Goal: Find specific page/section: Find specific page/section

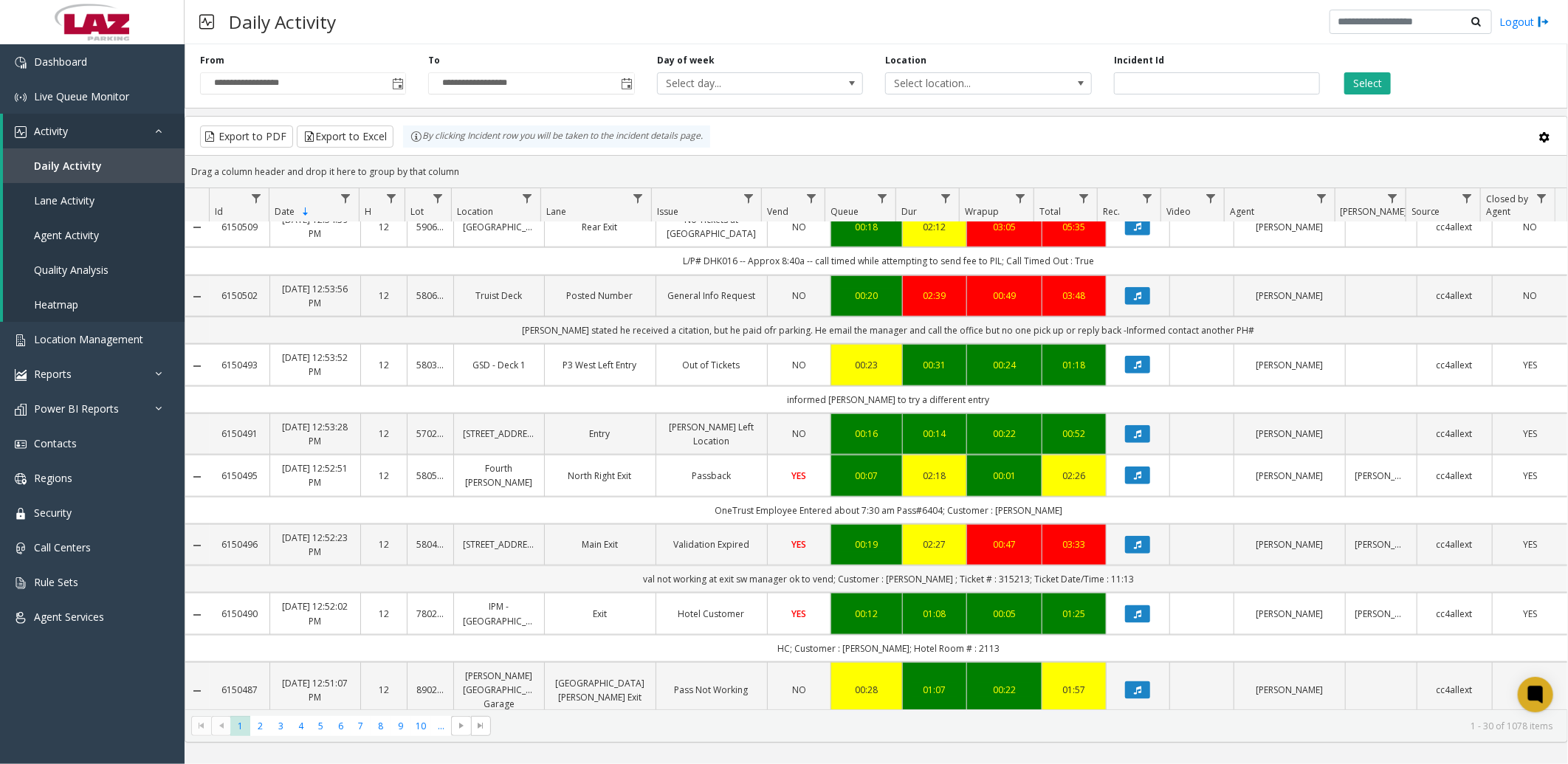
scroll to position [1066, 0]
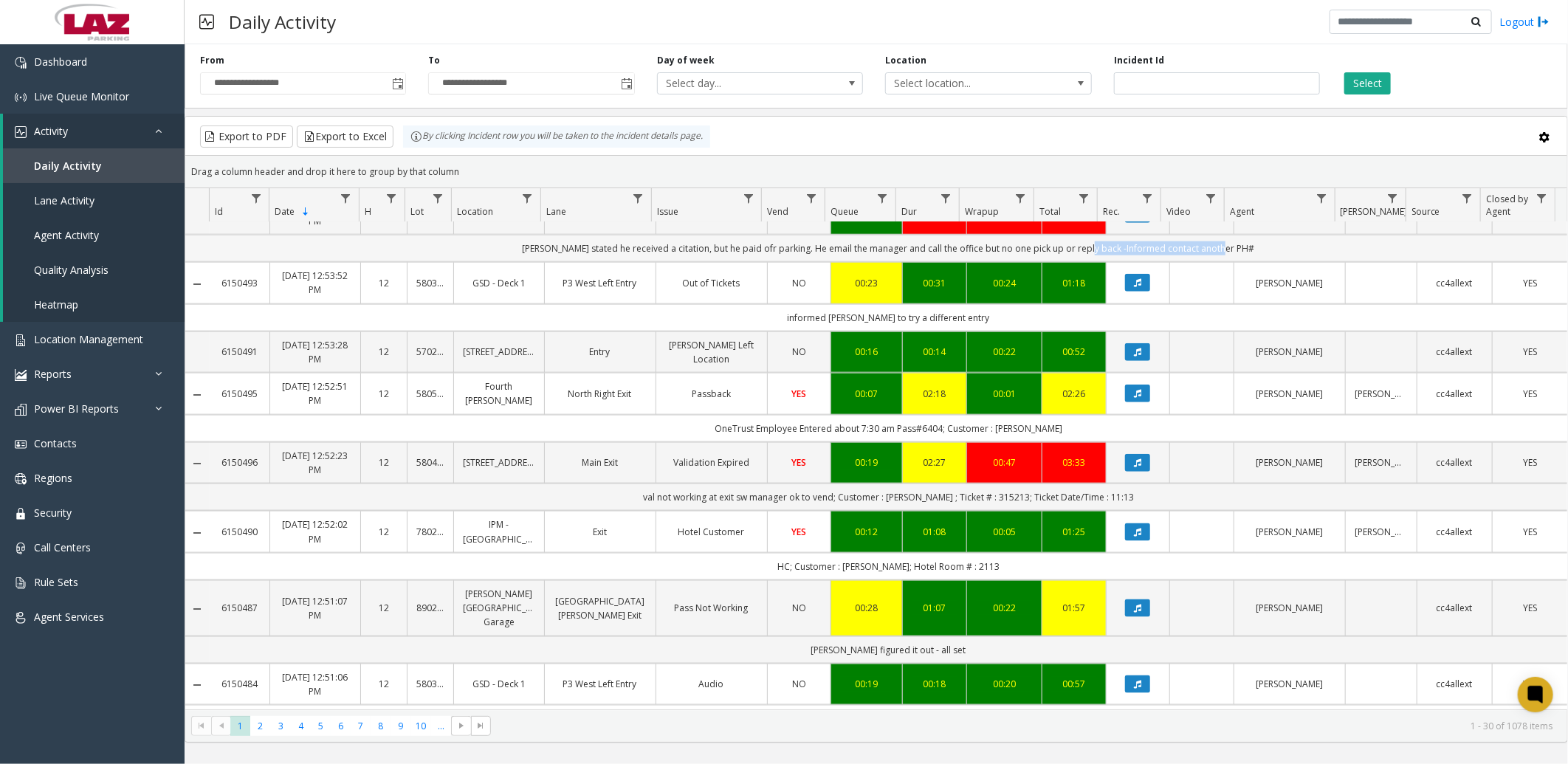
drag, startPoint x: 1093, startPoint y: 267, endPoint x: 1252, endPoint y: 270, distance: 159.0
click at [1252, 262] on td "[PERSON_NAME] stated he received a citation, but he paid ofr parking. He email …" at bounding box center [888, 248] width 1358 height 27
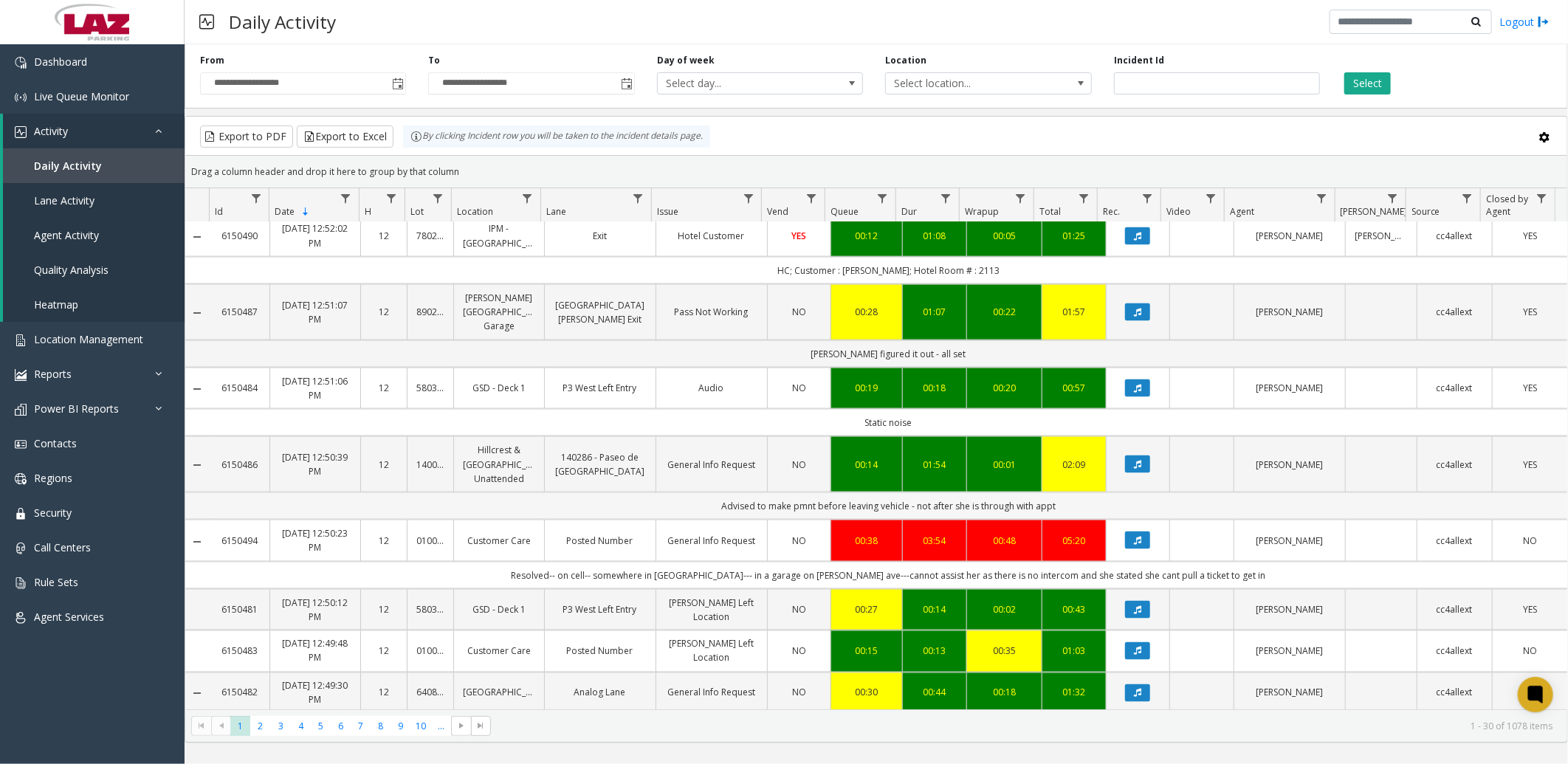
scroll to position [1386, 0]
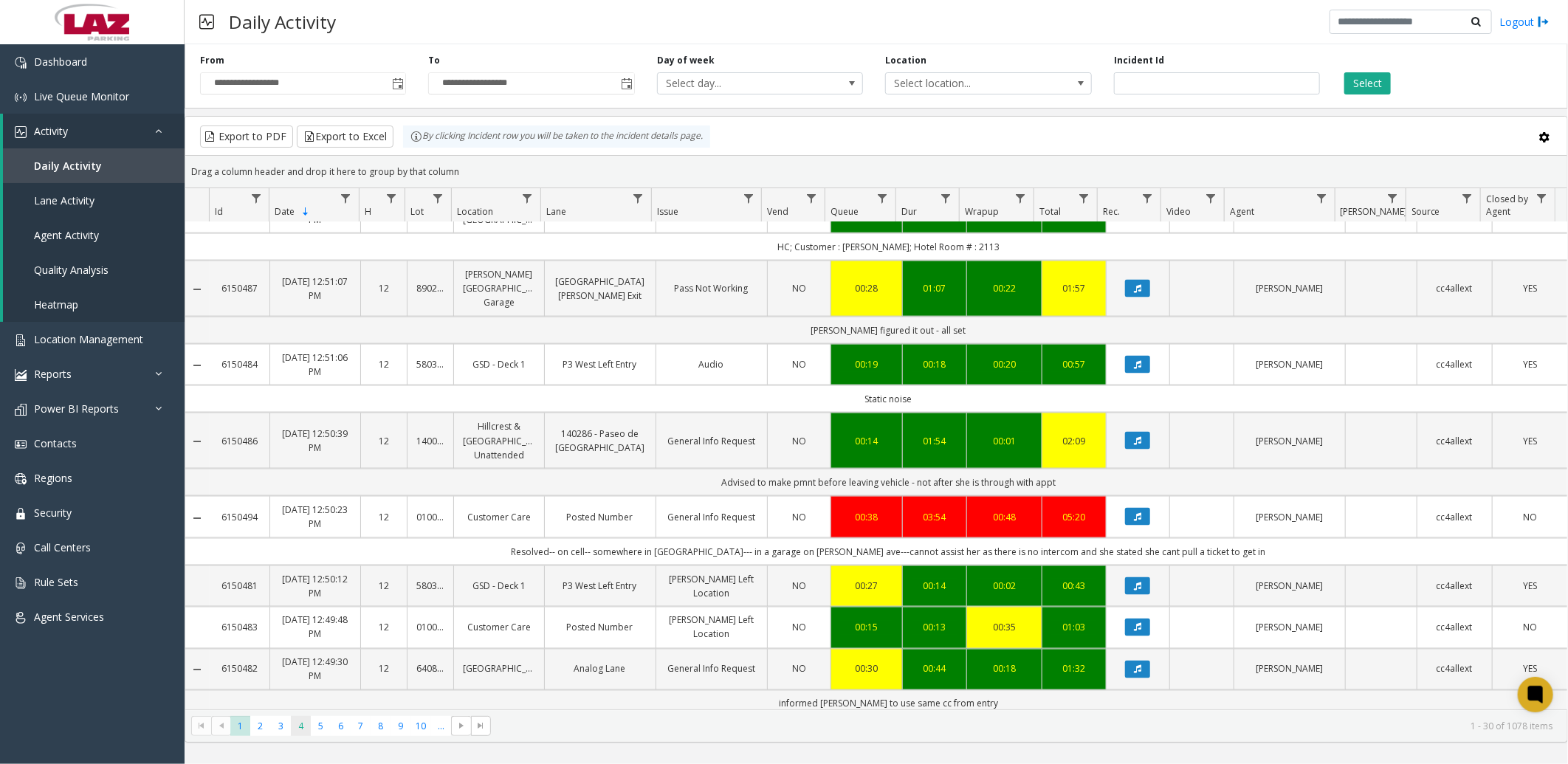
click at [303, 722] on span "4" at bounding box center [301, 726] width 20 height 20
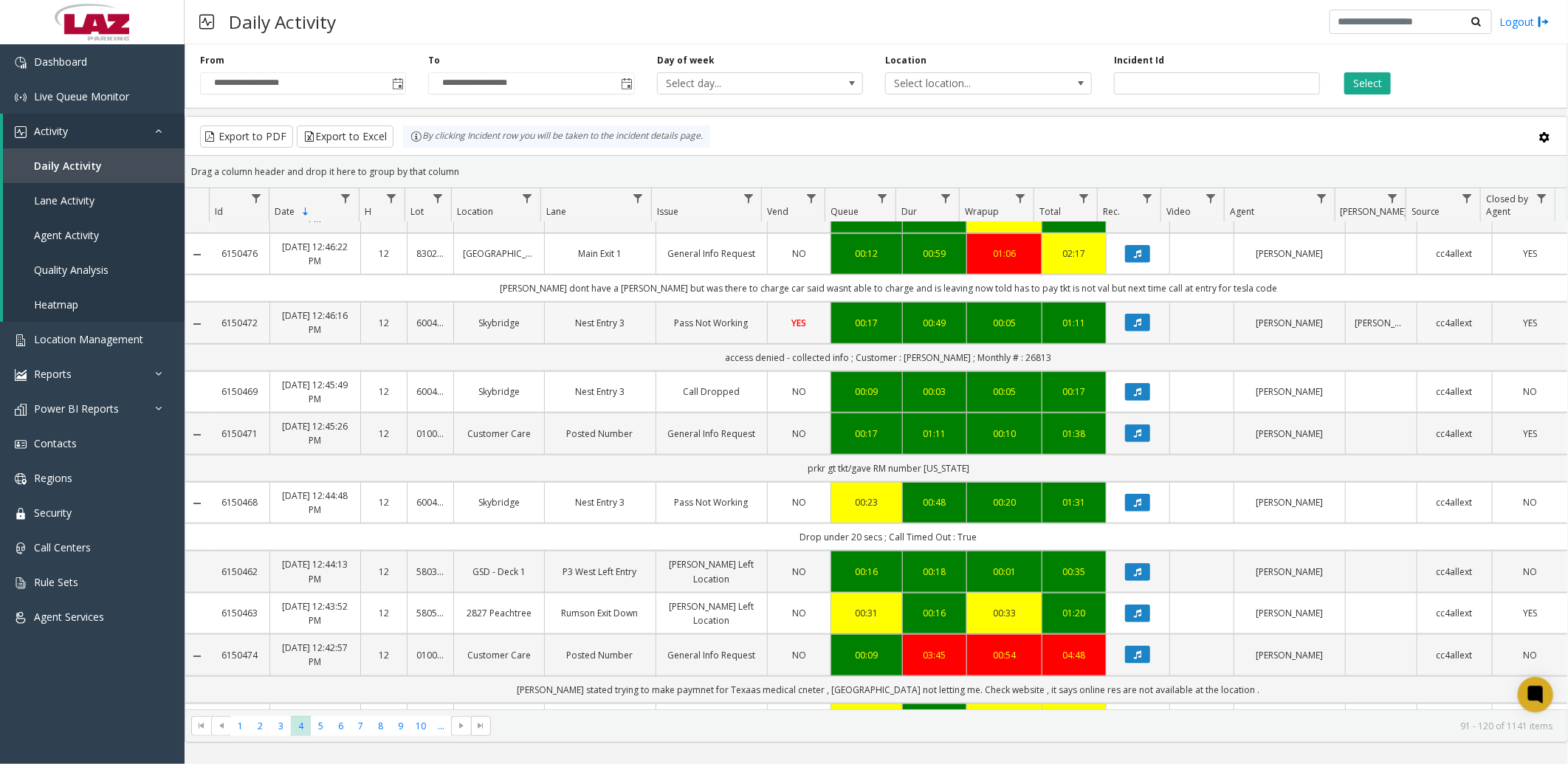
scroll to position [984, 0]
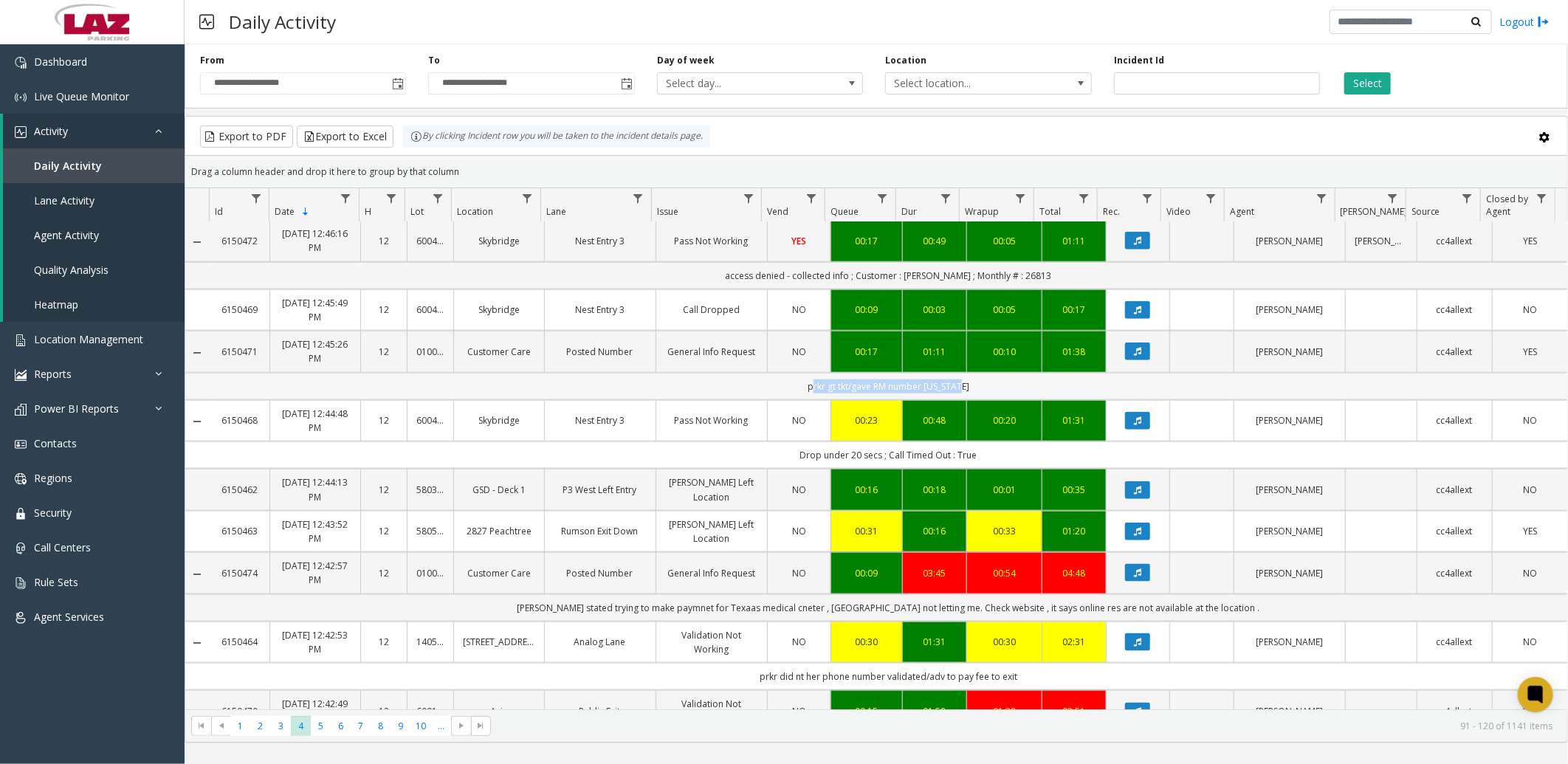
drag, startPoint x: 809, startPoint y: 387, endPoint x: 974, endPoint y: 384, distance: 165.0
click at [974, 384] on td "prkr gt tkt/gave RM number [US_STATE]" at bounding box center [888, 386] width 1358 height 27
drag, startPoint x: 974, startPoint y: 384, endPoint x: 962, endPoint y: 393, distance: 15.0
click at [962, 393] on td "prkr gt tkt/gave RM number [US_STATE]" at bounding box center [888, 386] width 1358 height 27
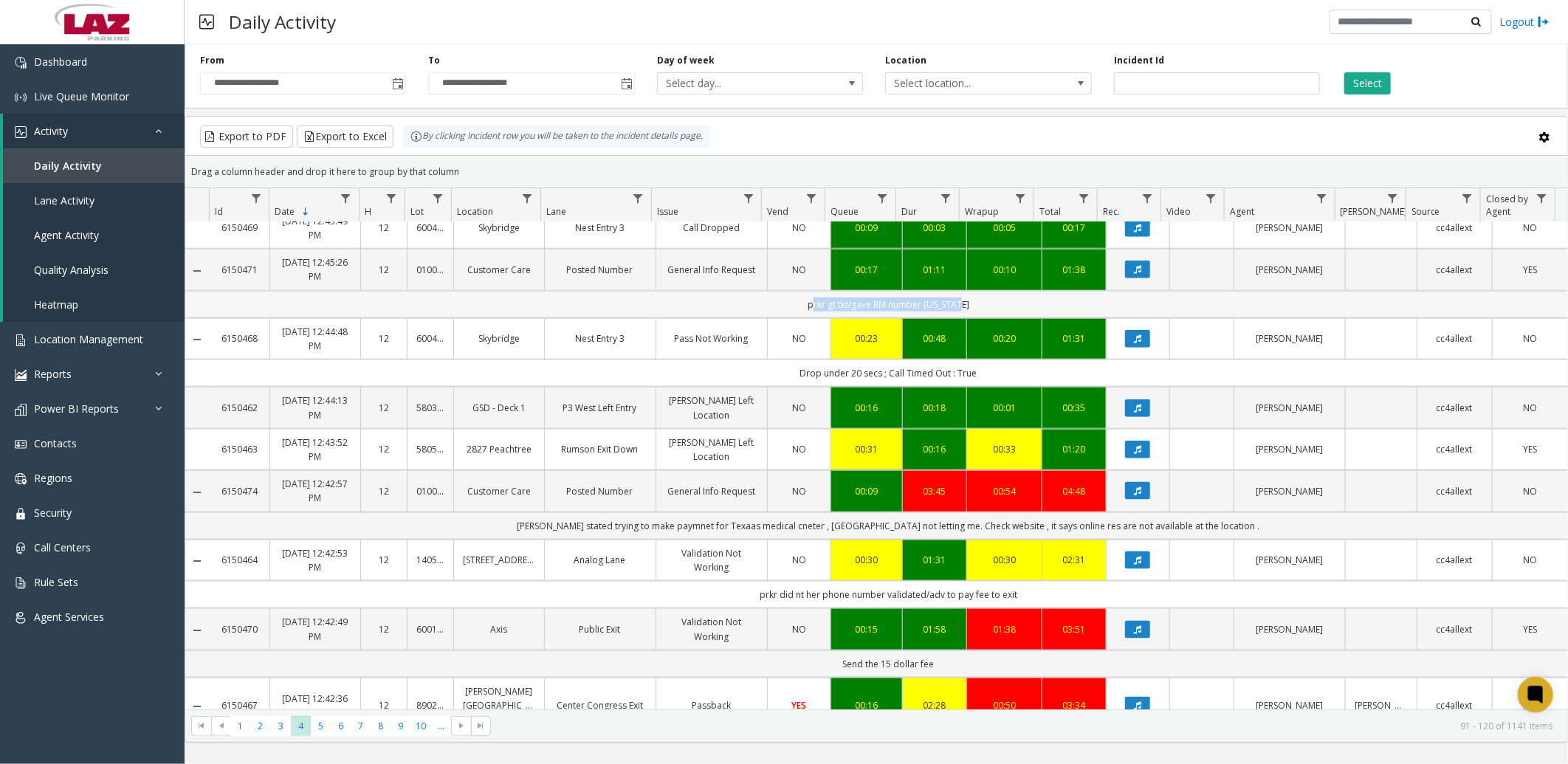
drag, startPoint x: 808, startPoint y: 308, endPoint x: 1081, endPoint y: 315, distance: 273.1
click at [1081, 315] on td "prkr gt tkt/gave RM number [US_STATE]" at bounding box center [888, 305] width 1358 height 27
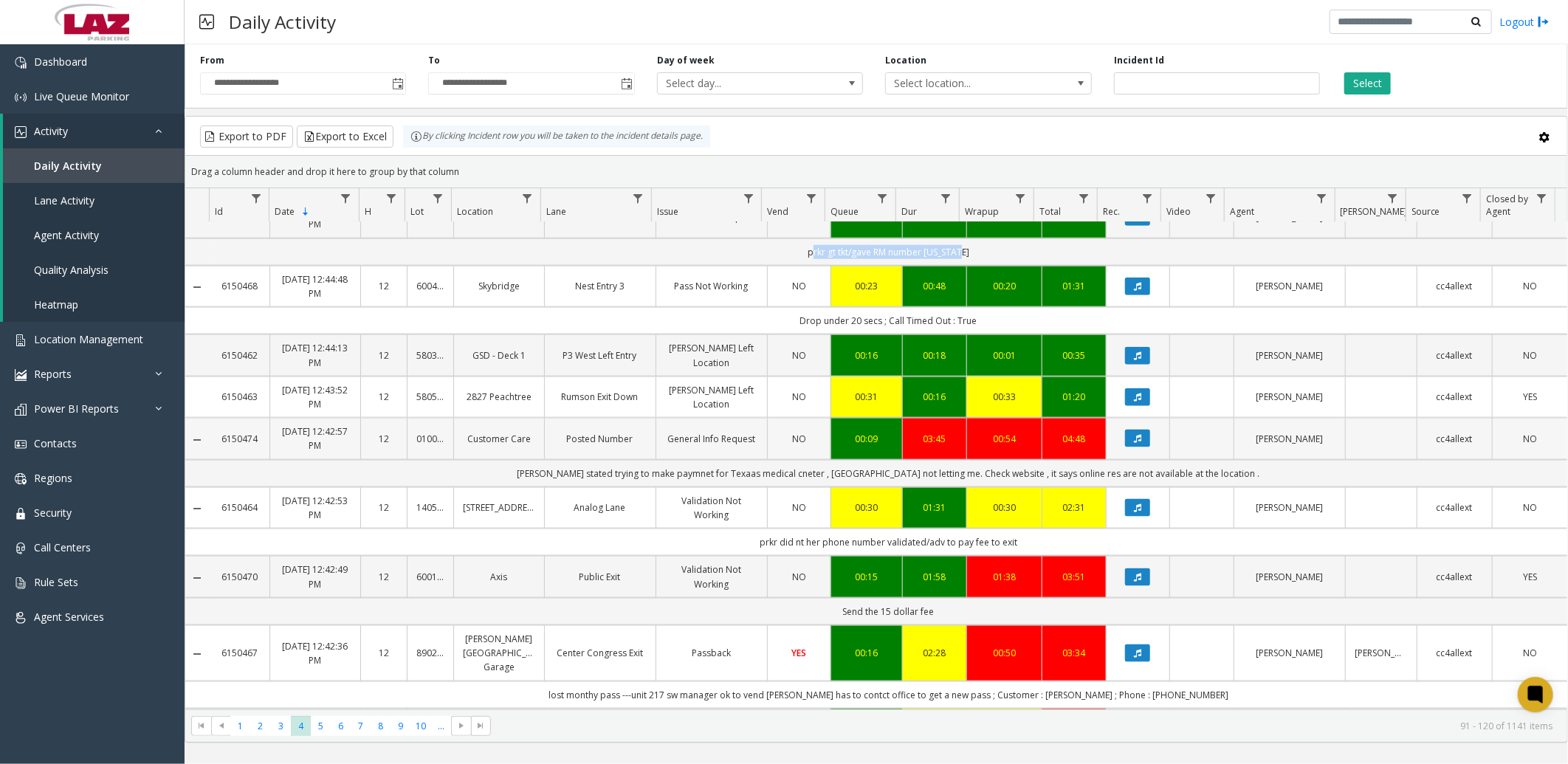
scroll to position [1148, 0]
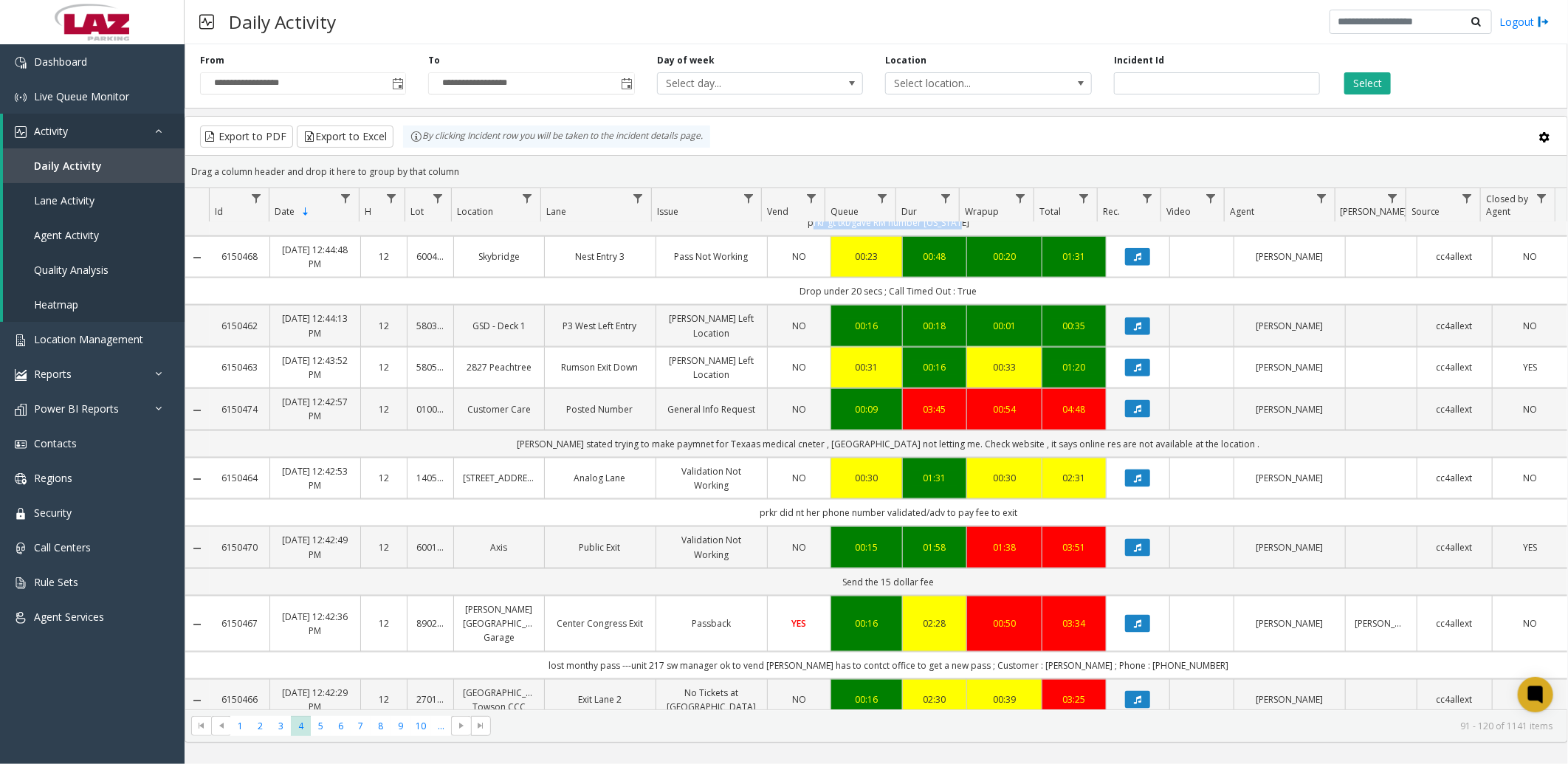
drag, startPoint x: 803, startPoint y: 292, endPoint x: 968, endPoint y: 306, distance: 165.6
click at [968, 305] on td "Drop under 20 secs ; Call Timed Out : True" at bounding box center [888, 291] width 1358 height 27
click at [777, 298] on td "Drop under 20 secs ; Call Timed Out : True" at bounding box center [888, 291] width 1358 height 27
click at [793, 291] on td "Drop under 20 secs ; Call Timed Out : True" at bounding box center [888, 291] width 1358 height 27
drag, startPoint x: 795, startPoint y: 291, endPoint x: 983, endPoint y: 287, distance: 188.0
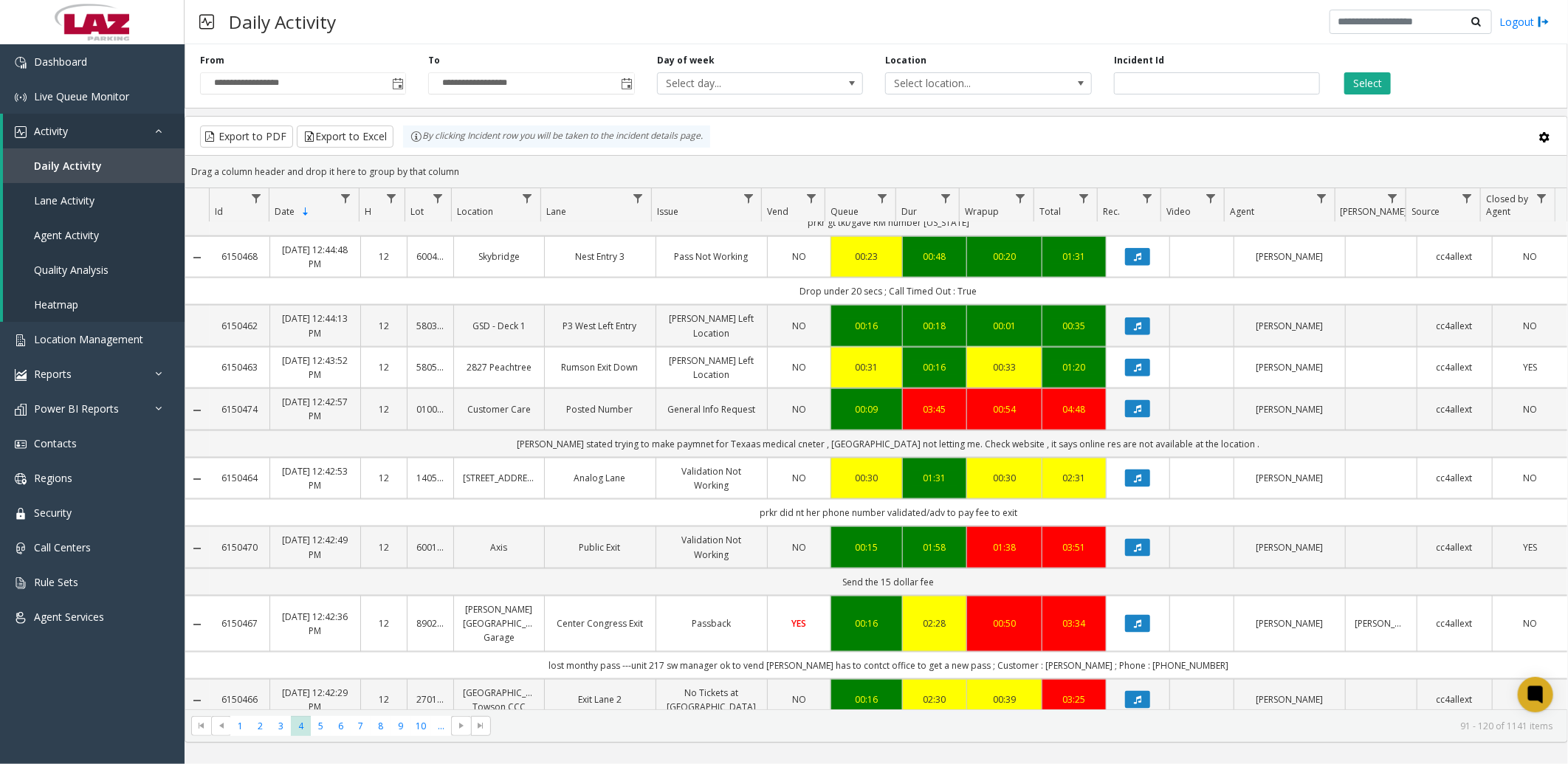
click at [983, 287] on td "Drop under 20 secs ; Call Timed Out : True" at bounding box center [888, 291] width 1358 height 27
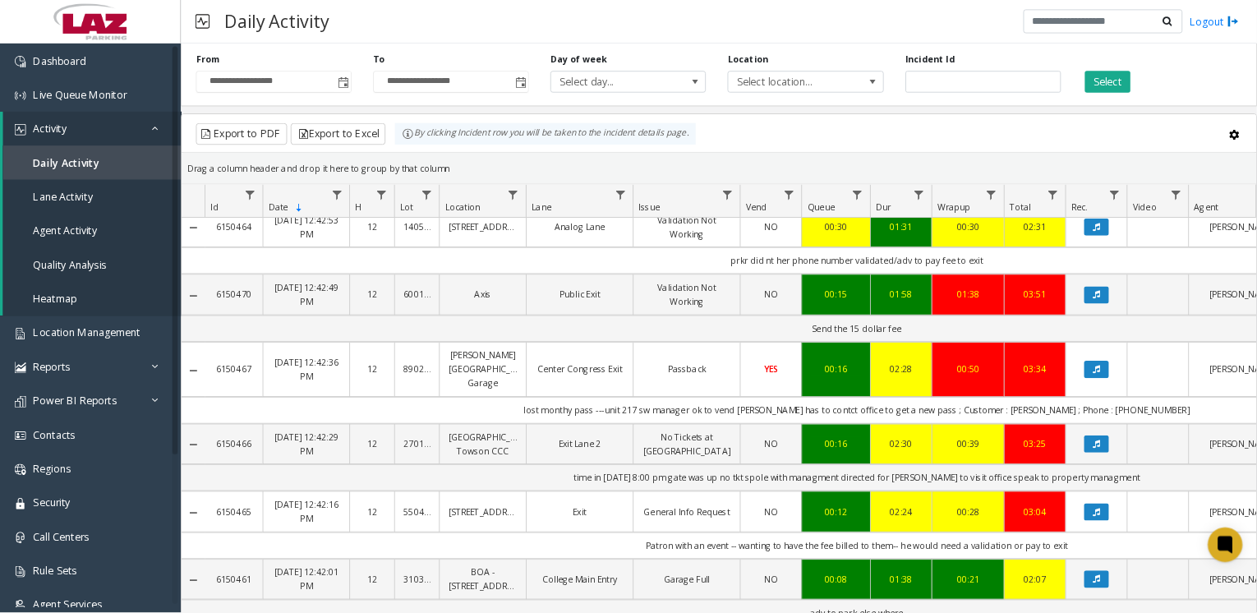
scroll to position [1551, 0]
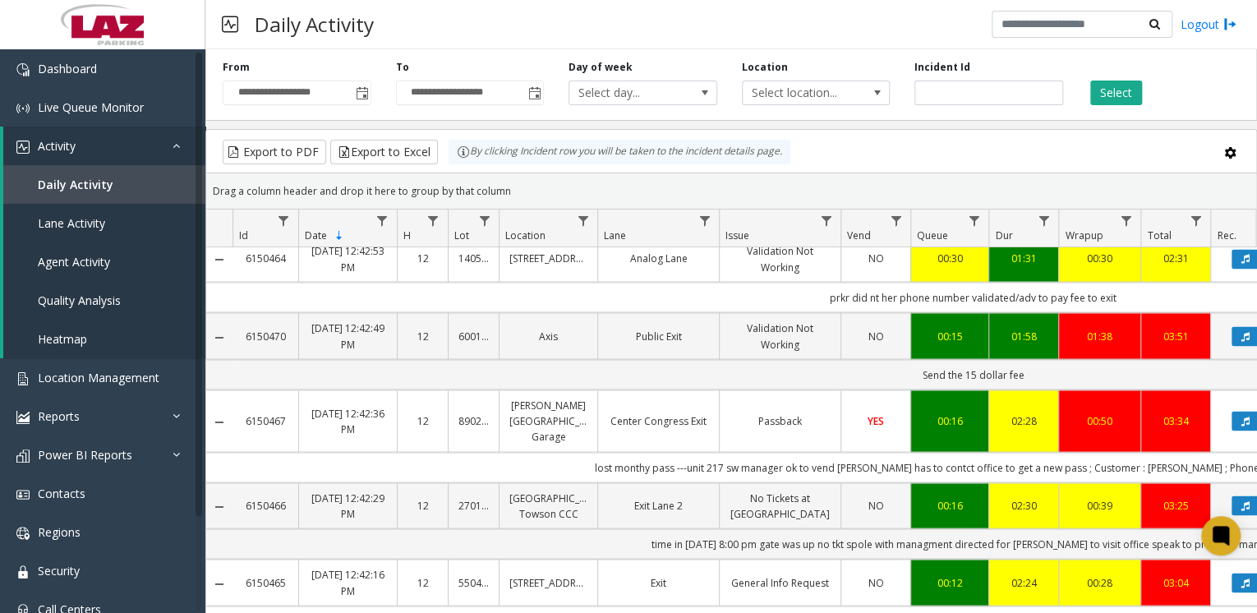
drag, startPoint x: 1506, startPoint y: 0, endPoint x: 858, endPoint y: 142, distance: 662.7
click at [858, 142] on div "Export to PDF Export to Excel By clicking Incident row you will be taken to the…" at bounding box center [731, 152] width 1022 height 25
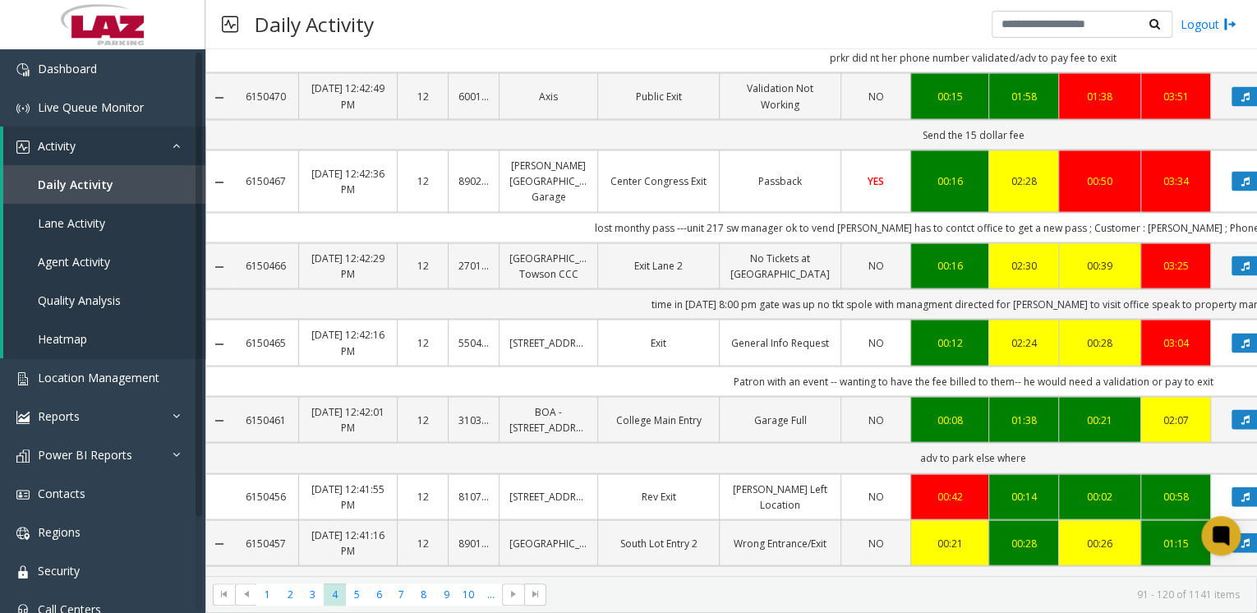
scroll to position [1588, 0]
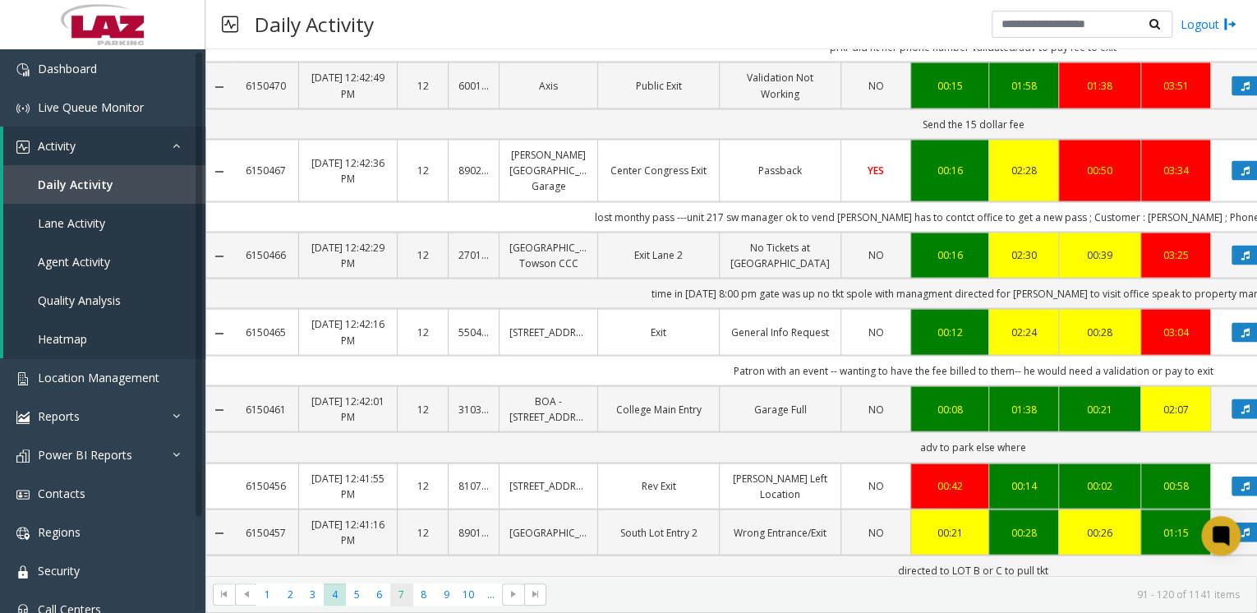
click at [407, 596] on span "7" at bounding box center [401, 594] width 22 height 22
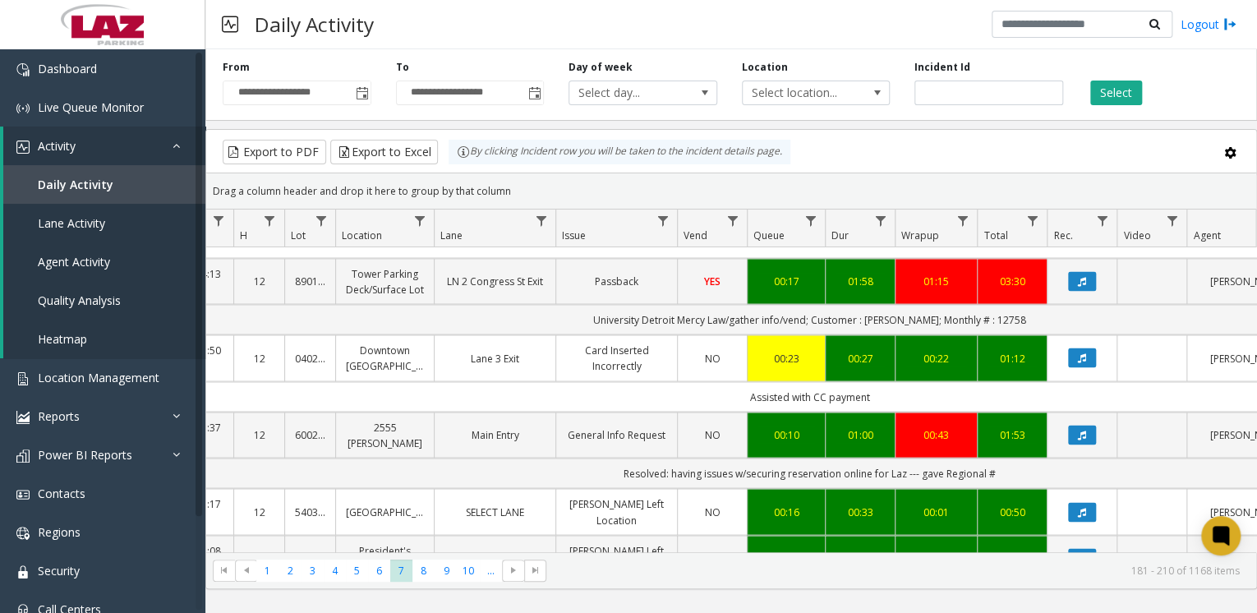
scroll to position [1577, 235]
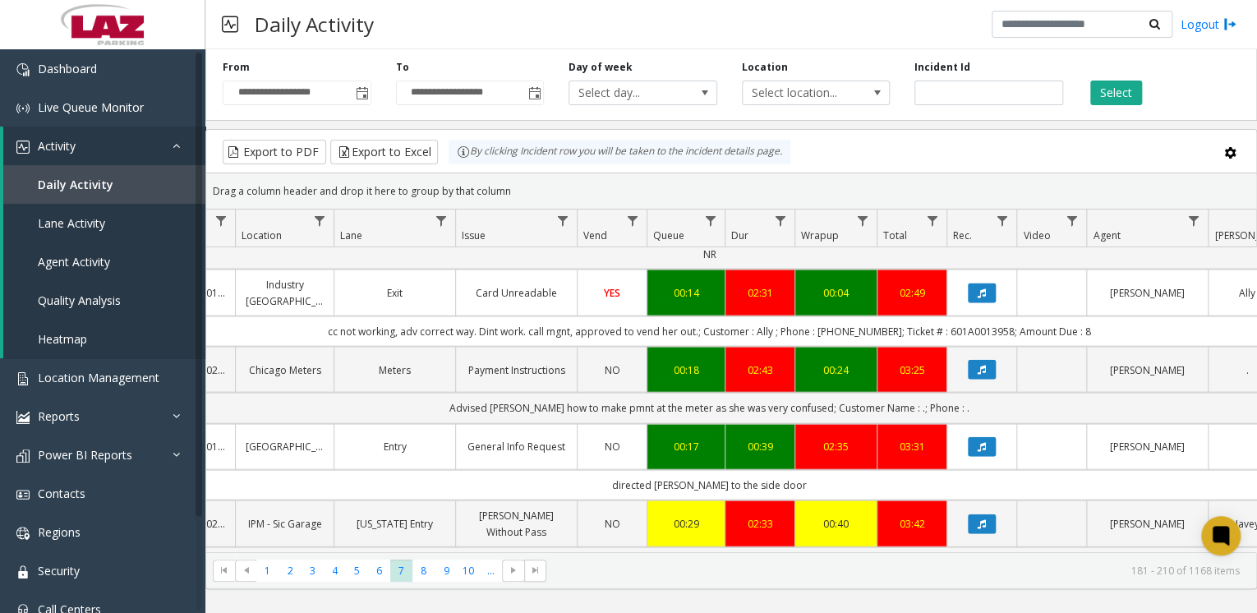
click at [554, 23] on div "Daily Activity Logout" at bounding box center [730, 24] width 1051 height 49
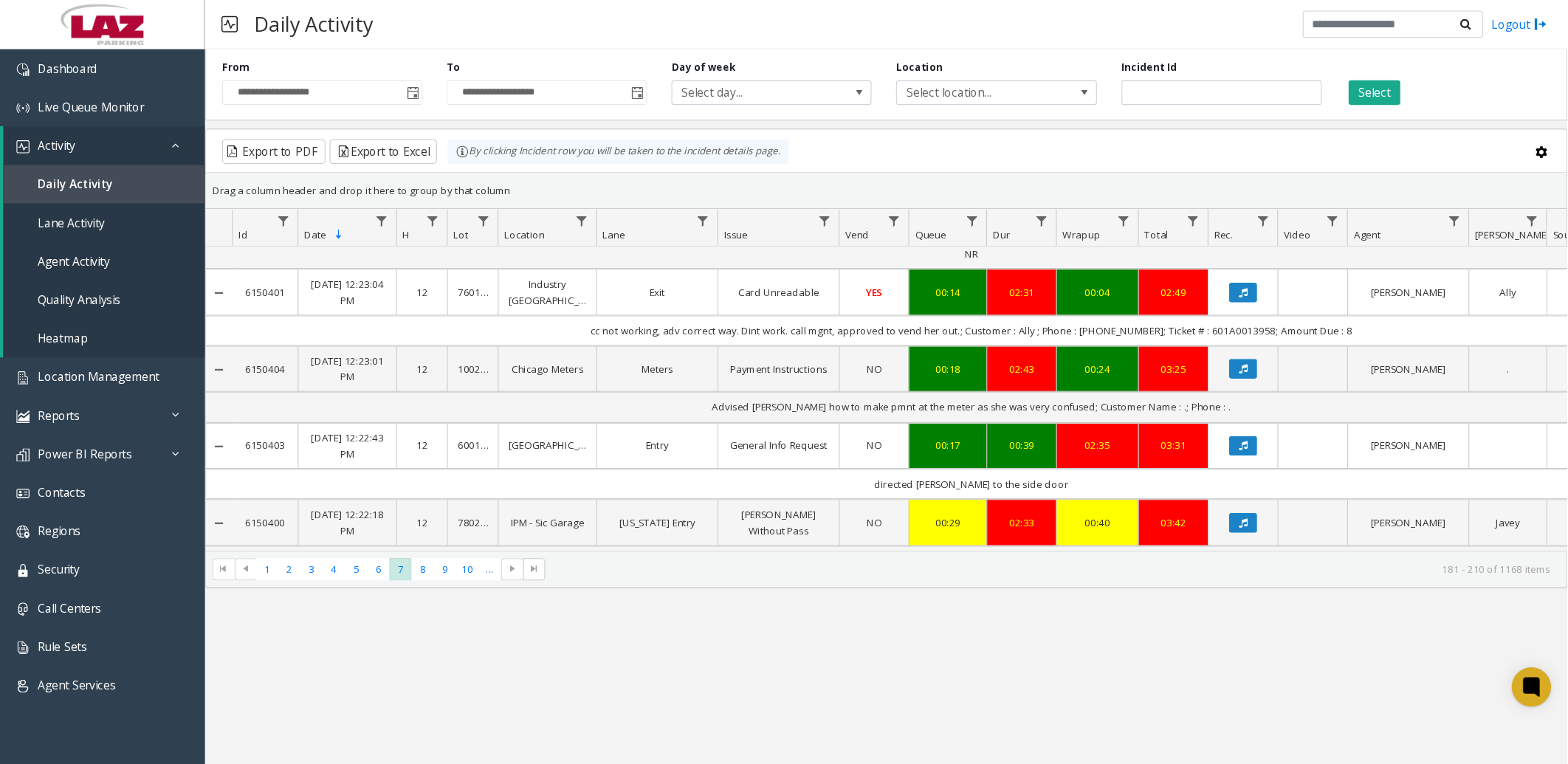
scroll to position [1724, 0]
